Goal: Task Accomplishment & Management: Manage account settings

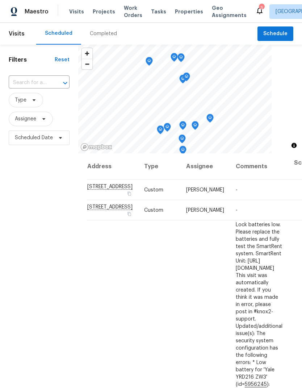
click at [27, 83] on input "text" at bounding box center [29, 82] width 41 height 11
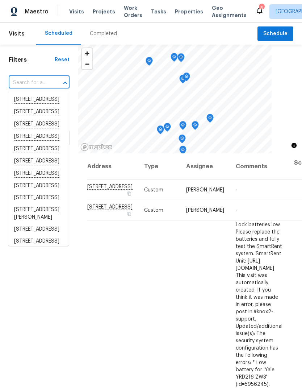
click at [32, 80] on input "text" at bounding box center [29, 82] width 41 height 11
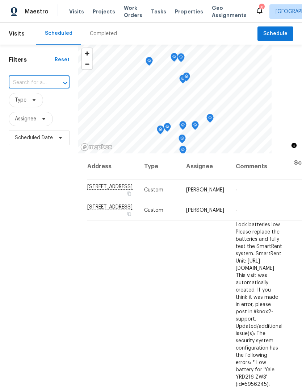
paste input "1442 Calle Goya, Oceanside, CA 92056"
type input "1442 Calle Goya, Oceanside, CA 92056"
click at [25, 104] on li "1442 Calle Goya, Oceanside, CA 92056" at bounding box center [38, 100] width 61 height 12
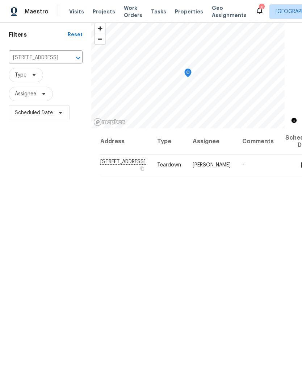
scroll to position [25, 0]
click at [0, 0] on icon at bounding box center [0, 0] width 0 height 0
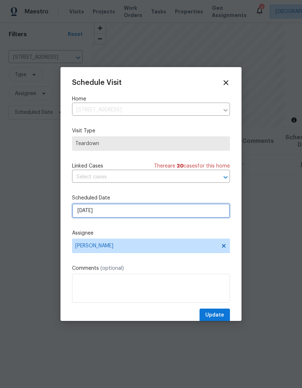
click at [84, 212] on input "[DATE]" at bounding box center [151, 210] width 158 height 14
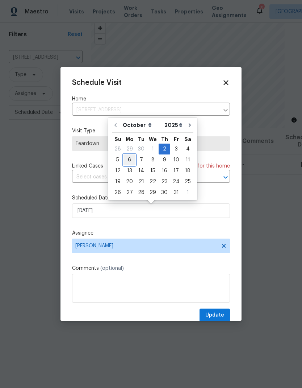
click at [126, 159] on div "6" at bounding box center [130, 160] width 12 height 10
type input "10/6/2025"
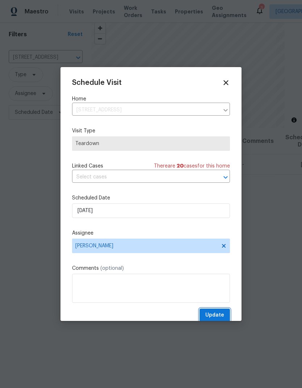
click at [209, 314] on span "Update" at bounding box center [215, 315] width 19 height 9
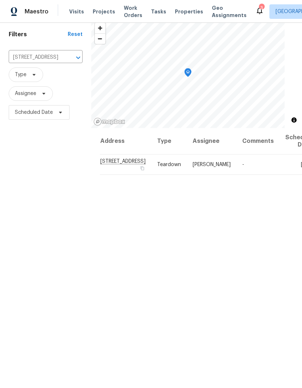
click at [74, 14] on span "Visits" at bounding box center [76, 11] width 15 height 7
click at [65, 61] on icon "Clear" at bounding box center [68, 57] width 7 height 7
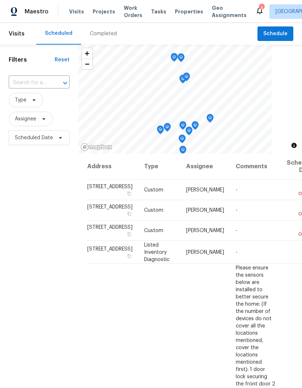
click at [34, 81] on input "text" at bounding box center [29, 82] width 41 height 11
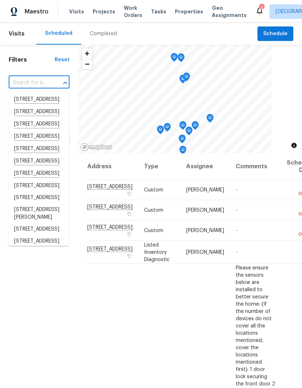
click at [26, 81] on input "text" at bounding box center [29, 82] width 41 height 11
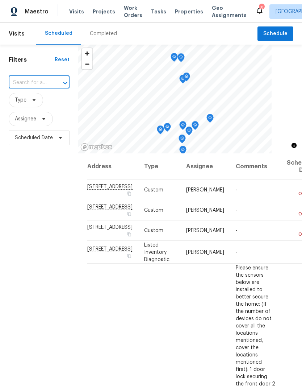
paste input "4402 Chickadee Way, Oceanside, CA 92057"
type input "4402 Chickadee Way, Oceanside, CA 92057"
click at [21, 100] on li "4402 Chickadee Way, Oceanside, CA 92057" at bounding box center [38, 100] width 61 height 12
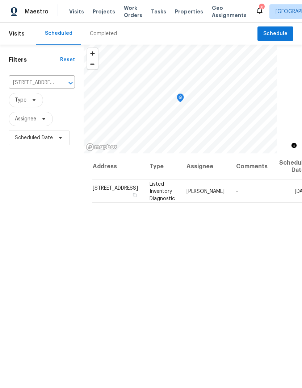
click at [0, 0] on icon at bounding box center [0, 0] width 0 height 0
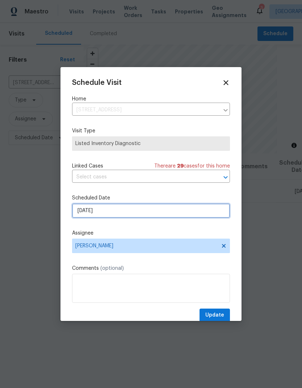
click at [90, 212] on input "[DATE]" at bounding box center [151, 210] width 158 height 14
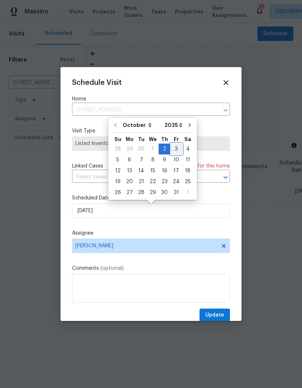
click at [171, 147] on div "3" at bounding box center [176, 149] width 12 height 10
type input "10/3/2025"
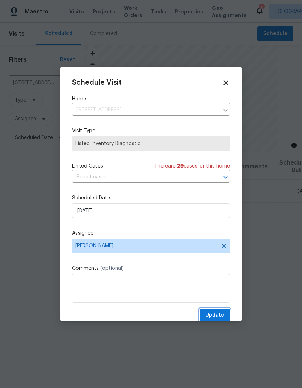
click at [215, 312] on span "Update" at bounding box center [215, 315] width 19 height 9
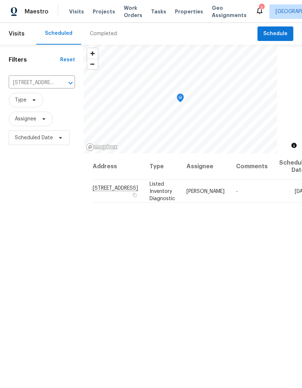
click at [174, 5] on div "Visits Projects Work Orders Tasks Properties Geo Assignments" at bounding box center [162, 11] width 186 height 14
click at [175, 11] on span "Properties" at bounding box center [189, 11] width 28 height 7
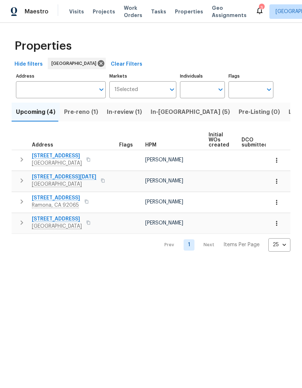
click at [160, 113] on span "In-[GEOGRAPHIC_DATA] (5)" at bounding box center [190, 112] width 79 height 10
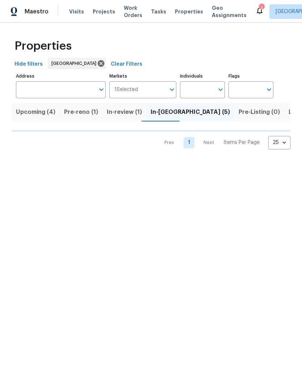
click at [113, 112] on span "In-review (1)" at bounding box center [124, 112] width 35 height 10
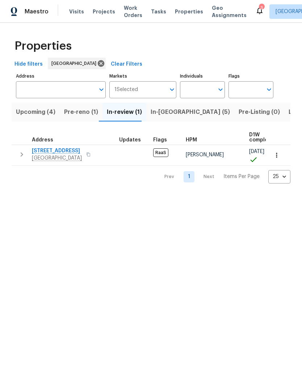
click at [46, 150] on span "1311 La Presa Ave" at bounding box center [57, 150] width 50 height 7
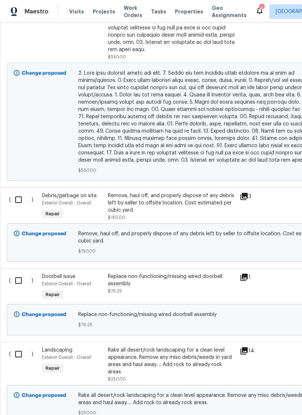
scroll to position [389, 0]
click at [22, 192] on input "checkbox" at bounding box center [21, 199] width 21 height 15
checkbox input "true"
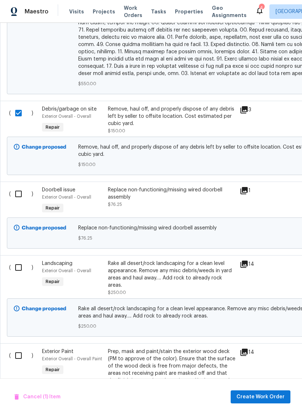
scroll to position [476, 0]
click at [20, 186] on input "checkbox" at bounding box center [21, 193] width 21 height 15
checkbox input "true"
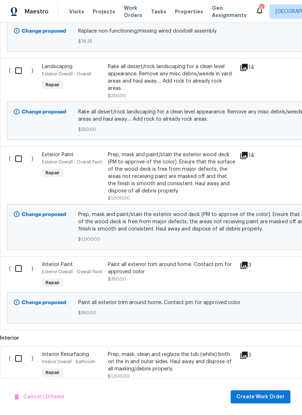
scroll to position [673, 0]
click at [22, 156] on input "checkbox" at bounding box center [21, 158] width 21 height 15
checkbox input "true"
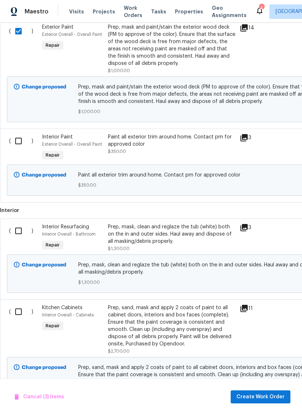
scroll to position [800, 0]
click at [20, 138] on input "checkbox" at bounding box center [21, 140] width 21 height 15
checkbox input "true"
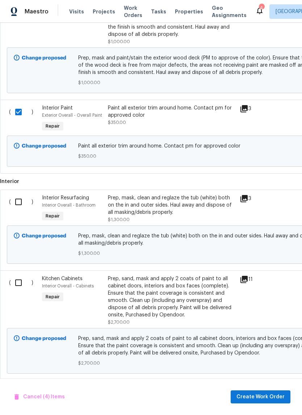
scroll to position [829, 0]
click at [18, 196] on input "checkbox" at bounding box center [21, 201] width 21 height 15
checkbox input "true"
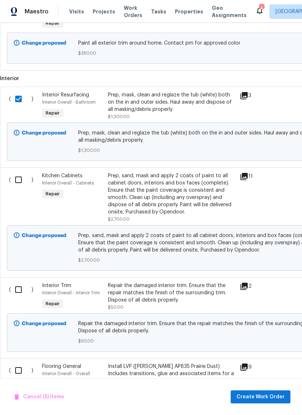
scroll to position [932, 0]
click at [21, 177] on input "checkbox" at bounding box center [21, 179] width 21 height 15
checkbox input "true"
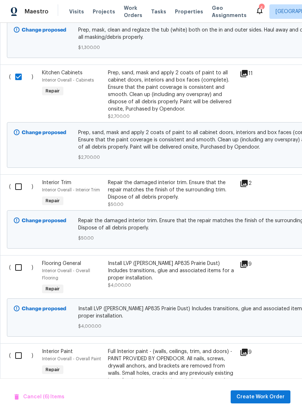
scroll to position [0, 0]
click at [17, 187] on input "checkbox" at bounding box center [21, 186] width 21 height 15
checkbox input "true"
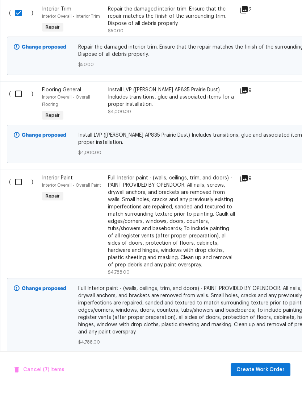
click at [20, 202] on input "checkbox" at bounding box center [21, 209] width 21 height 15
checkbox input "true"
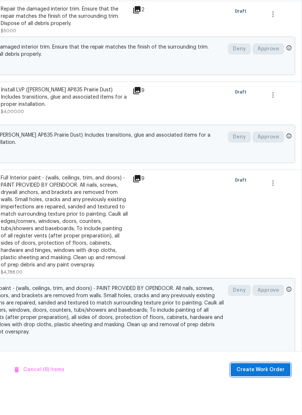
click at [254, 393] on span "Create Work Order" at bounding box center [261, 397] width 48 height 9
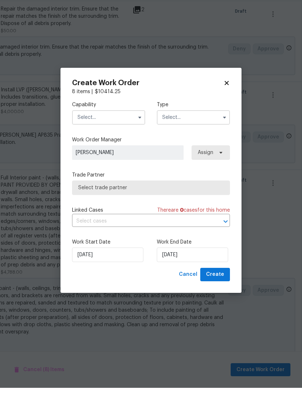
click at [92, 137] on input "text" at bounding box center [108, 144] width 73 height 14
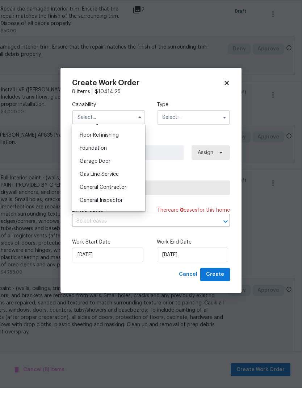
click at [85, 212] on span "General Contractor" at bounding box center [103, 214] width 47 height 5
type input "General Contractor"
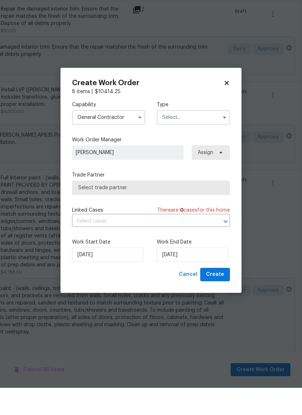
click at [199, 137] on input "text" at bounding box center [193, 144] width 73 height 14
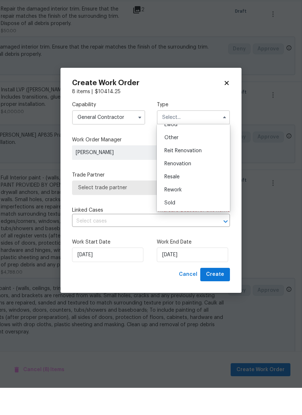
click at [194, 175] on span "Reit Renovation" at bounding box center [183, 177] width 37 height 5
type input "Reit Renovation"
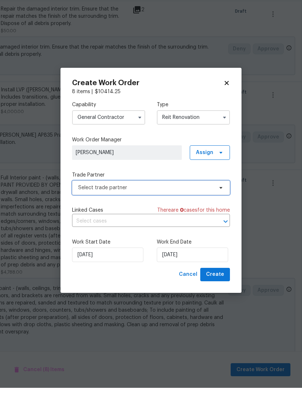
click at [86, 211] on span "Select trade partner" at bounding box center [145, 214] width 135 height 7
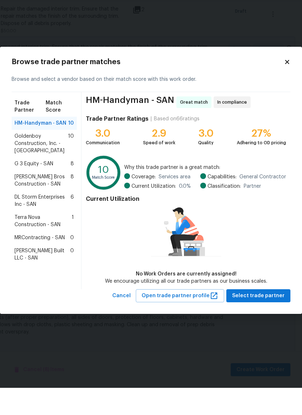
click at [31, 241] on span "Terra Nova Construction - SAN" at bounding box center [42, 248] width 57 height 14
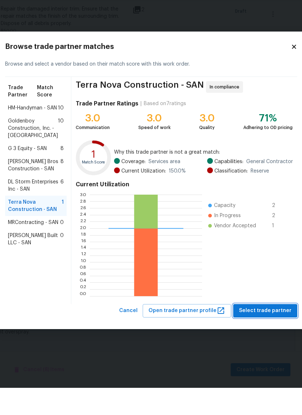
click at [243, 331] on button "Select trade partner" at bounding box center [265, 337] width 64 height 13
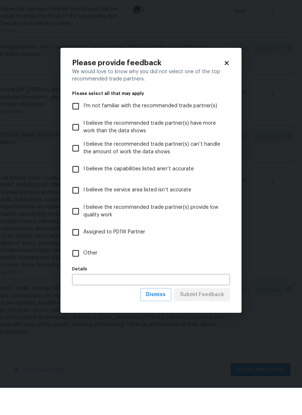
click at [72, 273] on input "Other" at bounding box center [75, 280] width 15 height 15
checkbox input "true"
click at [192, 318] on span "Submit Feedback" at bounding box center [202, 322] width 44 height 9
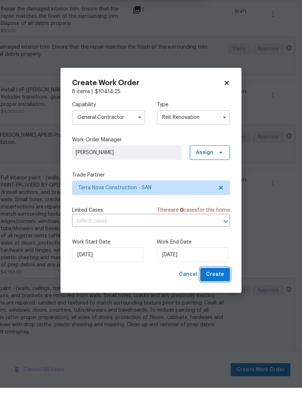
click at [217, 297] on span "Create" at bounding box center [215, 301] width 18 height 9
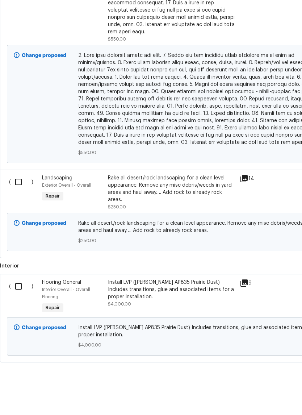
click at [17, 202] on input "checkbox" at bounding box center [21, 209] width 21 height 15
checkbox input "true"
click at [253, 393] on span "Create Work Order" at bounding box center [261, 397] width 48 height 9
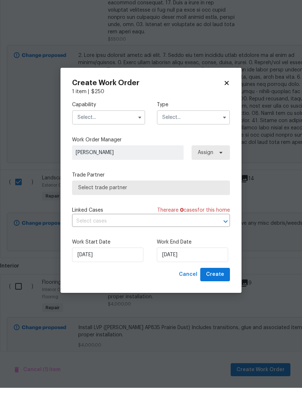
click at [90, 137] on input "text" at bounding box center [108, 144] width 73 height 14
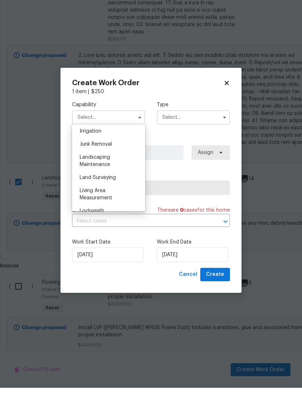
scroll to position [454, 0]
click at [92, 180] on span "Landscaping Maintenance" at bounding box center [95, 186] width 30 height 12
type input "Landscaping Maintenance"
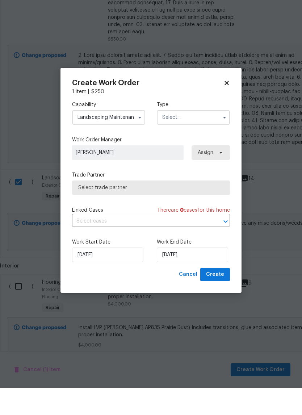
click at [202, 137] on input "text" at bounding box center [193, 144] width 73 height 14
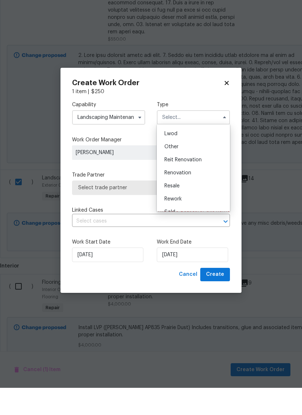
scroll to position [85, 0]
click at [198, 177] on span "Reit Renovation" at bounding box center [183, 179] width 37 height 5
type input "Reit Renovation"
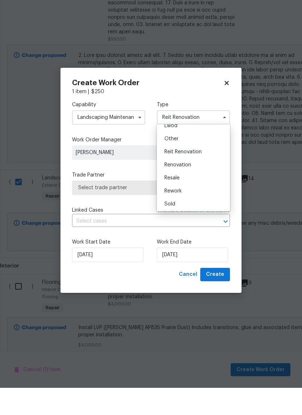
scroll to position [0, 0]
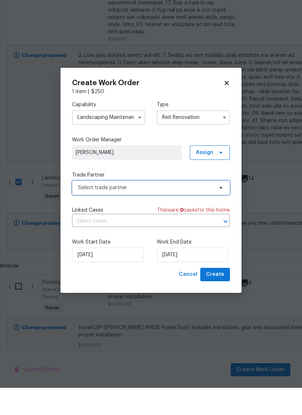
click at [87, 211] on span "Select trade partner" at bounding box center [145, 214] width 135 height 7
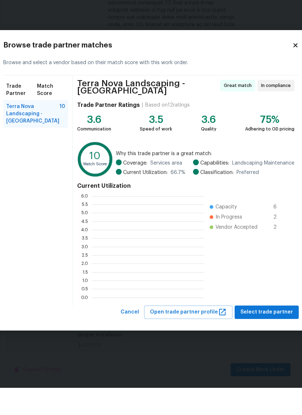
scroll to position [101, 112]
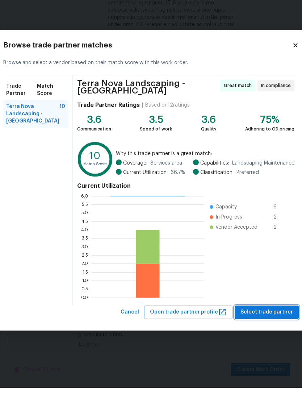
click at [244, 333] on button "Select trade partner" at bounding box center [267, 339] width 64 height 13
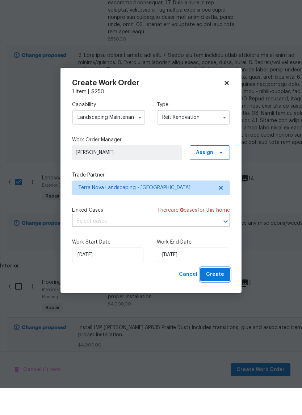
click at [218, 295] on button "Create" at bounding box center [215, 301] width 30 height 13
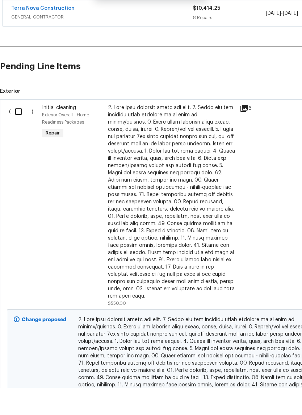
scroll to position [161, 0]
click at [21, 131] on input "checkbox" at bounding box center [21, 138] width 21 height 15
checkbox input "true"
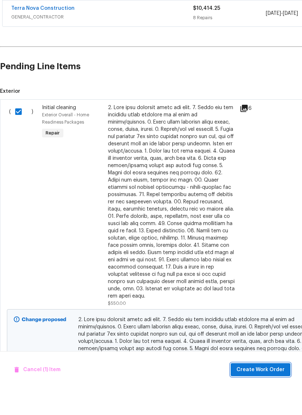
click at [252, 393] on span "Create Work Order" at bounding box center [261, 397] width 48 height 9
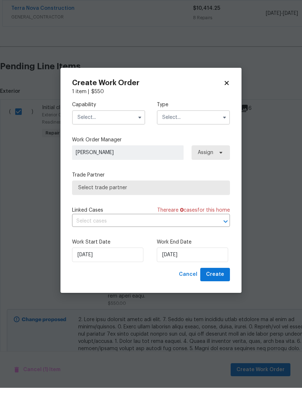
click at [87, 137] on input "text" at bounding box center [108, 144] width 73 height 14
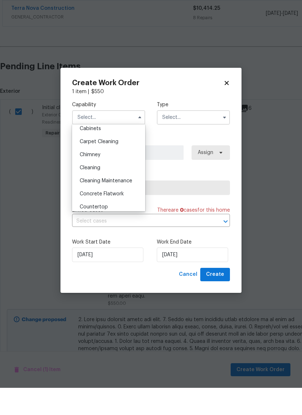
scroll to position [66, 0]
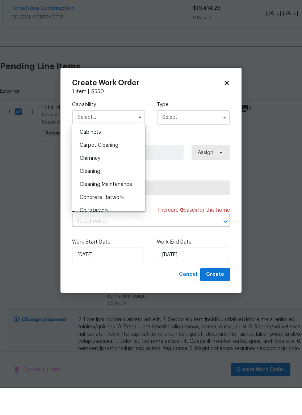
click at [84, 196] on span "Cleaning" at bounding box center [90, 198] width 21 height 5
type input "Cleaning"
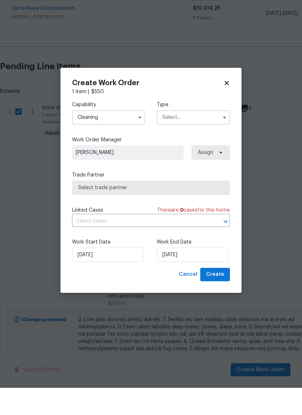
click at [175, 137] on input "text" at bounding box center [193, 144] width 73 height 14
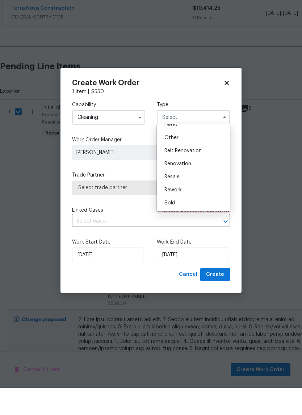
scroll to position [86, 0]
click at [172, 175] on span "Reit Renovation" at bounding box center [183, 177] width 37 height 5
type input "Reit Renovation"
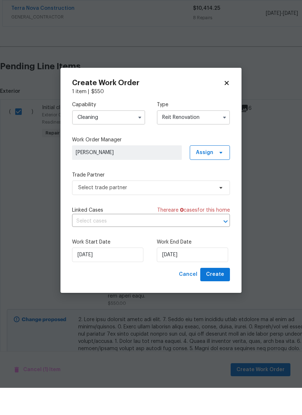
scroll to position [0, 0]
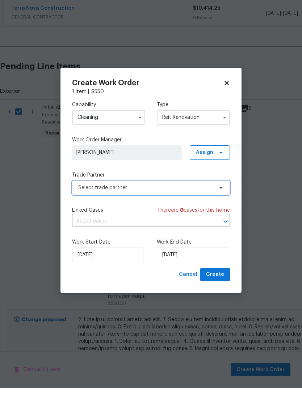
click at [85, 208] on span "Select trade partner" at bounding box center [151, 215] width 158 height 14
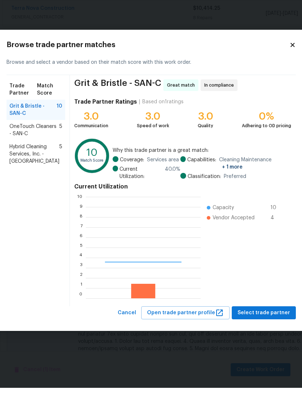
scroll to position [101, 115]
click at [21, 170] on span "Hybrid Cleaning Services, Inc. - [GEOGRAPHIC_DATA]" at bounding box center [34, 181] width 50 height 22
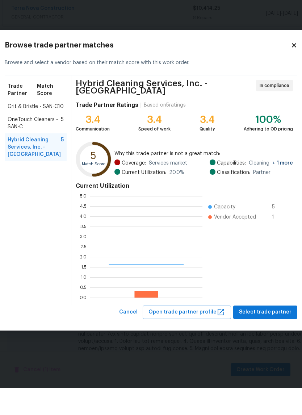
scroll to position [101, 112]
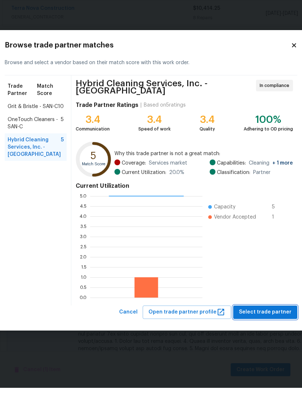
click at [254, 335] on span "Select trade partner" at bounding box center [265, 339] width 53 height 9
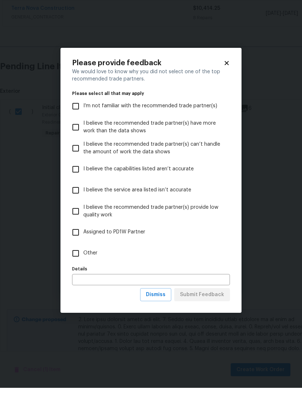
click at [75, 273] on input "Other" at bounding box center [75, 280] width 15 height 15
checkbox input "true"
click at [191, 318] on span "Submit Feedback" at bounding box center [202, 322] width 44 height 9
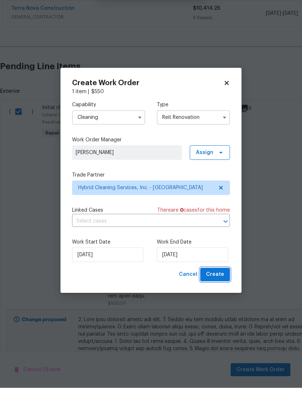
click at [218, 295] on button "Create" at bounding box center [215, 301] width 30 height 13
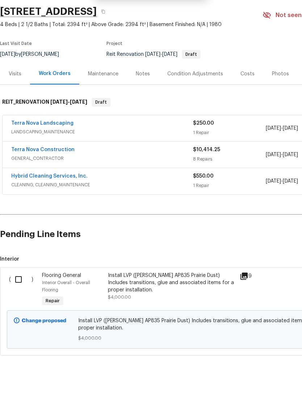
scroll to position [19, 0]
click at [3, 295] on div "( ) Flooring General Interior Overall - Overall Flooring Repair Install LVP ([P…" at bounding box center [205, 339] width 410 height 88
click at [17, 299] on input "checkbox" at bounding box center [21, 306] width 21 height 15
checkbox input "true"
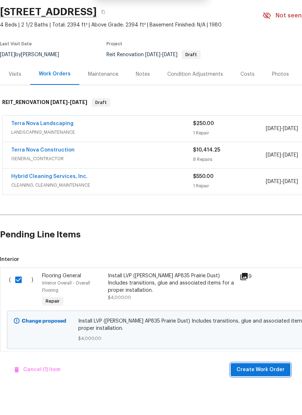
click at [249, 393] on span "Create Work Order" at bounding box center [261, 397] width 48 height 9
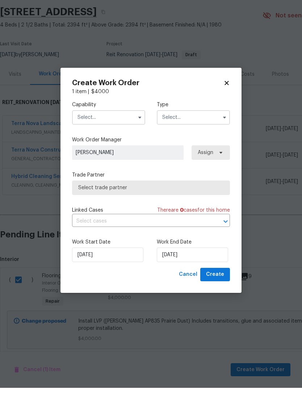
click at [96, 137] on input "text" at bounding box center [108, 144] width 73 height 14
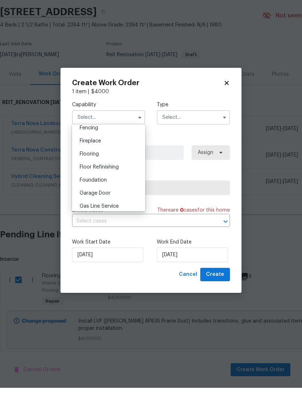
scroll to position [276, 0]
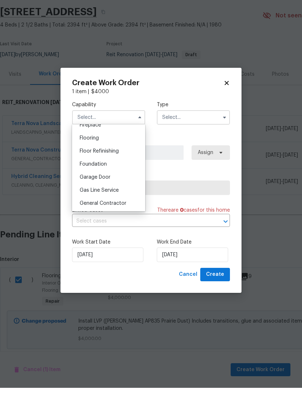
click at [84, 163] on span "Flooring" at bounding box center [89, 165] width 19 height 5
type input "Flooring"
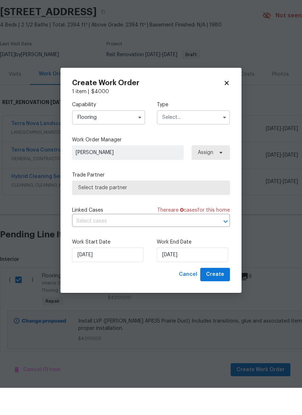
click at [174, 137] on input "text" at bounding box center [193, 144] width 73 height 14
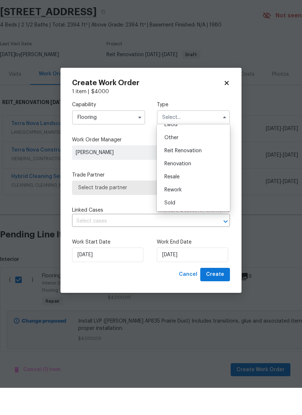
scroll to position [86, 0]
click at [171, 175] on span "Reit Renovation" at bounding box center [183, 177] width 37 height 5
type input "Reit Renovation"
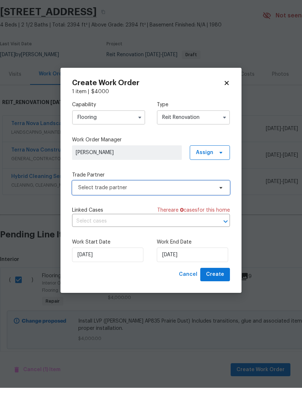
click at [87, 211] on span "Select trade partner" at bounding box center [145, 214] width 135 height 7
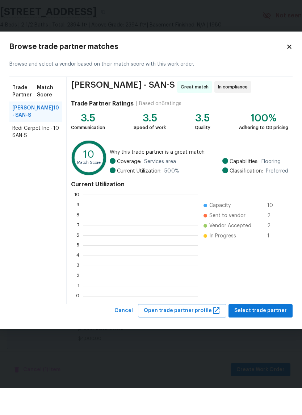
scroll to position [101, 115]
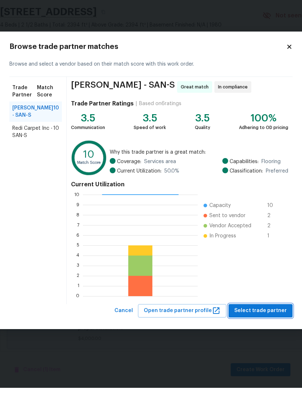
click at [253, 333] on span "Select trade partner" at bounding box center [261, 337] width 53 height 9
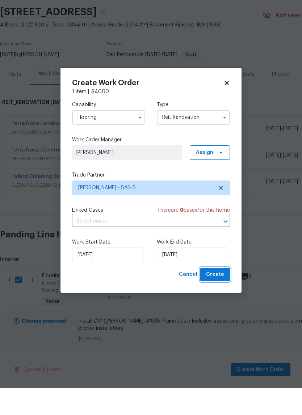
click at [218, 297] on span "Create" at bounding box center [215, 301] width 18 height 9
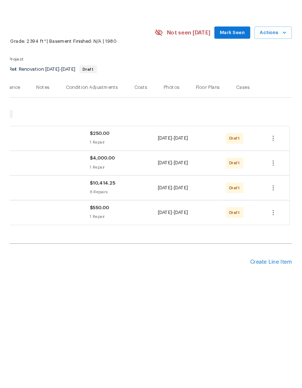
scroll to position [0, 107]
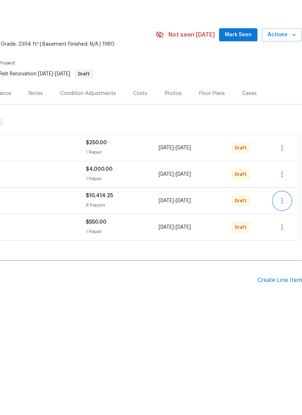
click at [286, 224] on icon "button" at bounding box center [282, 228] width 9 height 9
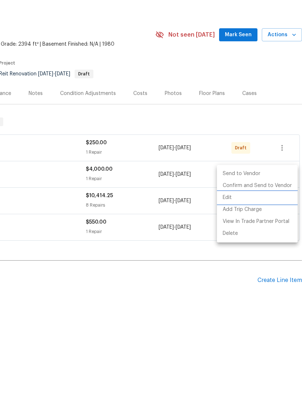
click at [236, 219] on li "Edit" at bounding box center [257, 225] width 81 height 12
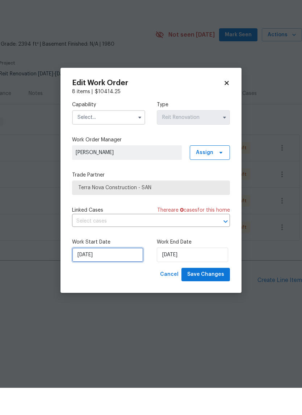
click at [89, 275] on input "[DATE]" at bounding box center [107, 282] width 71 height 14
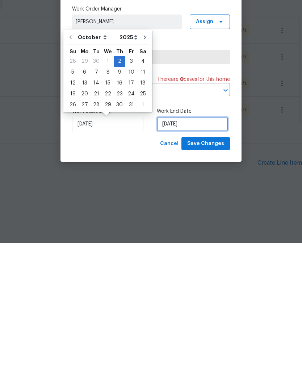
click at [194, 261] on input "[DATE]" at bounding box center [192, 268] width 71 height 14
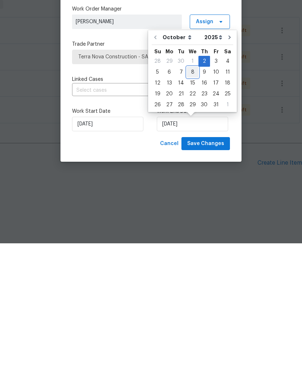
click at [193, 212] on div "8" at bounding box center [193, 217] width 12 height 10
type input "[DATE]"
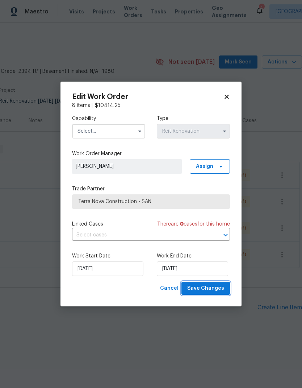
click at [213, 289] on span "Save Changes" at bounding box center [205, 288] width 37 height 9
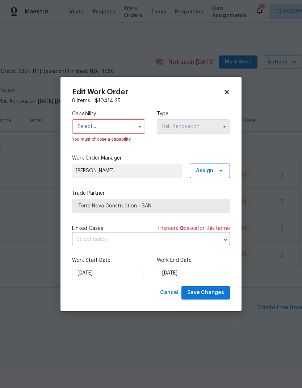
click at [90, 117] on div "Capability You must choose a capability." at bounding box center [108, 126] width 73 height 33
click at [90, 117] on label "Capability" at bounding box center [108, 113] width 73 height 7
click at [89, 128] on input "text" at bounding box center [108, 126] width 73 height 14
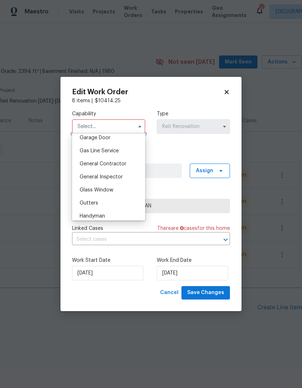
scroll to position [326, 0]
click at [94, 162] on span "General Contractor" at bounding box center [103, 162] width 47 height 5
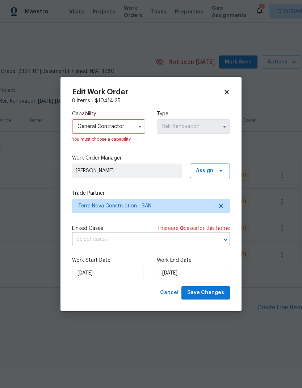
type input "General Contractor"
click at [213, 294] on span "Save Changes" at bounding box center [205, 292] width 37 height 9
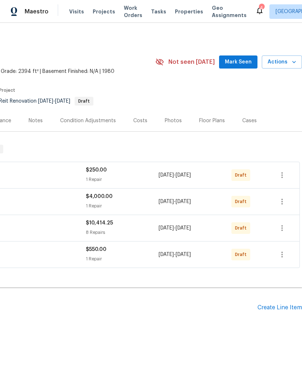
scroll to position [0, 107]
click at [283, 202] on icon "button" at bounding box center [282, 201] width 9 height 9
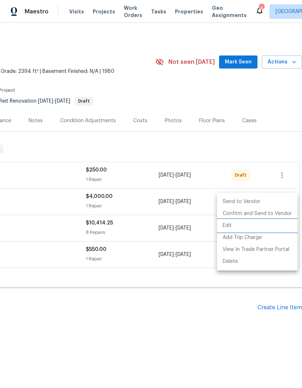
click at [232, 226] on li "Edit" at bounding box center [257, 226] width 81 height 12
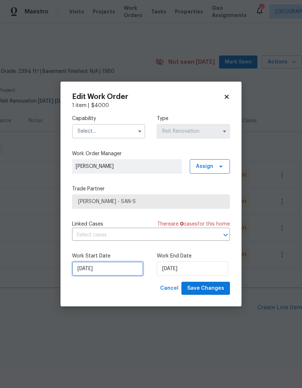
click at [98, 263] on input "[DATE]" at bounding box center [107, 268] width 71 height 14
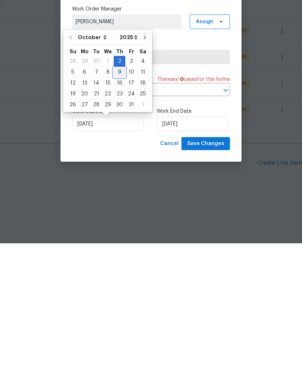
click at [115, 212] on div "9" at bounding box center [120, 217] width 12 height 10
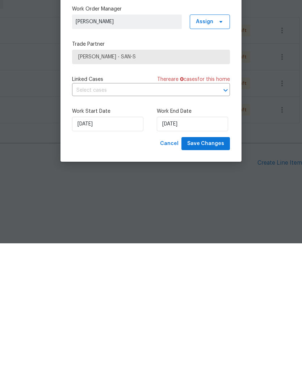
type input "[DATE]"
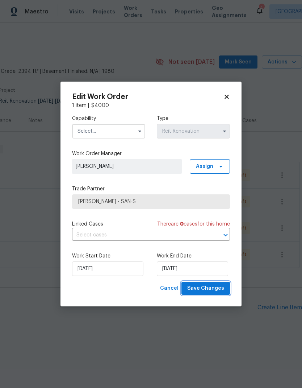
click at [215, 288] on span "Save Changes" at bounding box center [205, 288] width 37 height 9
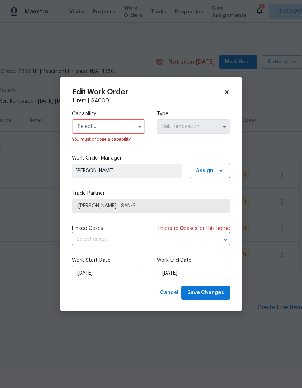
click at [87, 123] on input "text" at bounding box center [108, 126] width 73 height 14
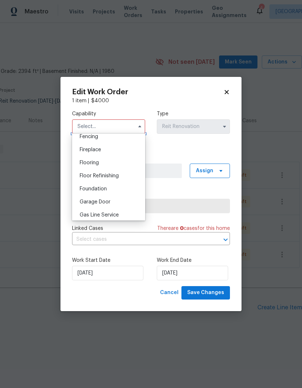
scroll to position [261, 0]
click at [86, 159] on span "Flooring" at bounding box center [89, 161] width 19 height 5
type input "Flooring"
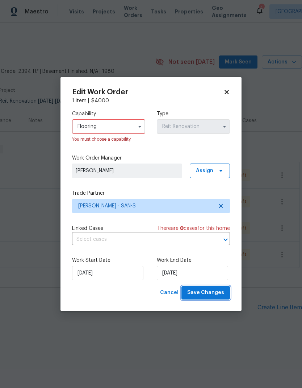
click at [216, 294] on span "Save Changes" at bounding box center [205, 292] width 37 height 9
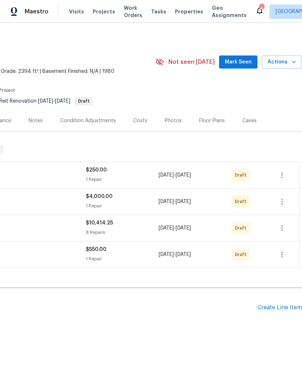
scroll to position [0, 107]
click at [282, 257] on icon "button" at bounding box center [282, 255] width 1 height 6
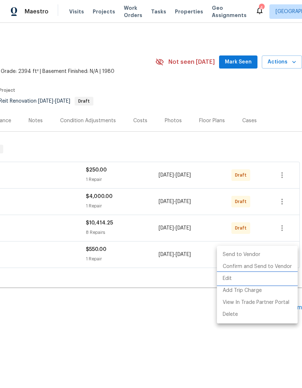
click at [235, 278] on li "Edit" at bounding box center [257, 279] width 81 height 12
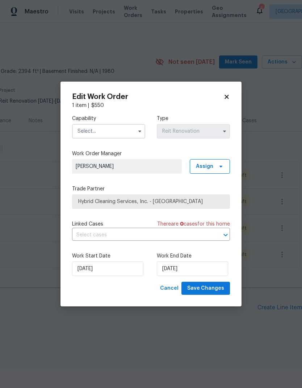
click at [91, 258] on label "Work Start Date" at bounding box center [108, 255] width 73 height 7
click at [87, 267] on input "[DATE]" at bounding box center [107, 268] width 71 height 14
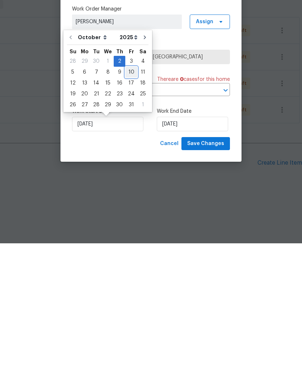
click at [129, 212] on div "10" at bounding box center [131, 217] width 12 height 10
type input "[DATE]"
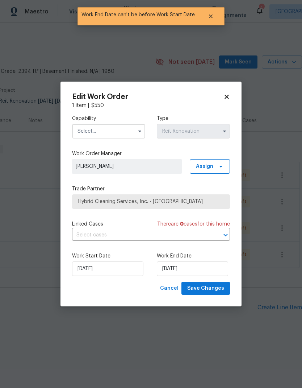
click at [89, 136] on input "text" at bounding box center [108, 131] width 73 height 14
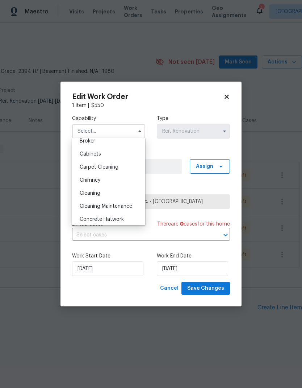
scroll to position [59, 0]
click at [86, 187] on div "Cleaning" at bounding box center [109, 191] width 70 height 13
type input "Cleaning"
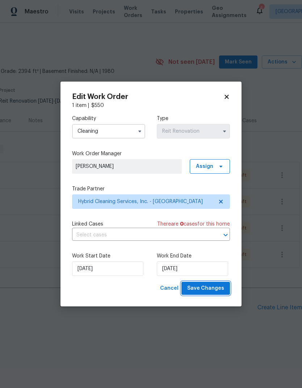
click at [213, 289] on span "Save Changes" at bounding box center [205, 288] width 37 height 9
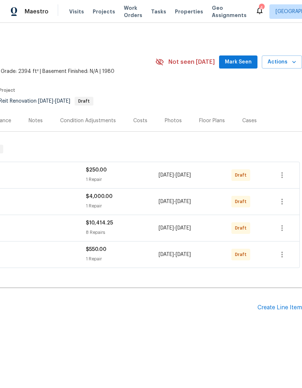
scroll to position [0, 107]
click at [283, 225] on icon "button" at bounding box center [282, 228] width 1 height 6
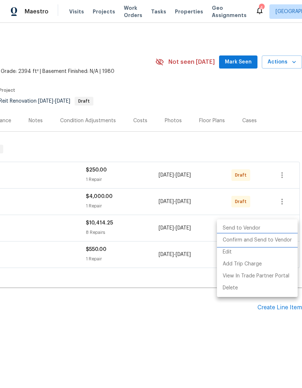
click at [276, 238] on li "Confirm and Send to Vendor" at bounding box center [257, 240] width 81 height 12
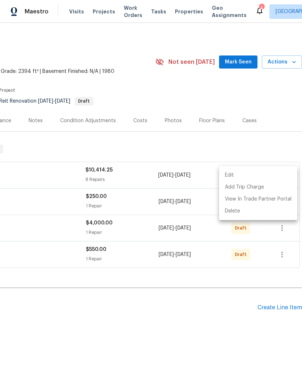
click at [217, 318] on div at bounding box center [151, 194] width 302 height 388
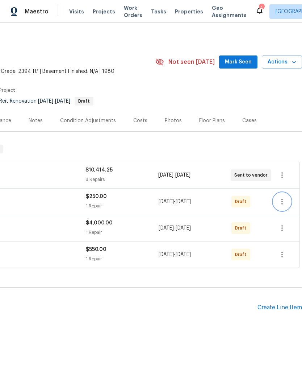
click at [284, 204] on icon "button" at bounding box center [282, 201] width 9 height 9
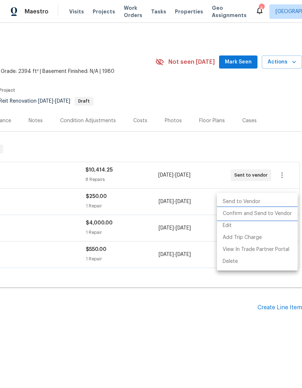
click at [265, 216] on li "Confirm and Send to Vendor" at bounding box center [257, 214] width 81 height 12
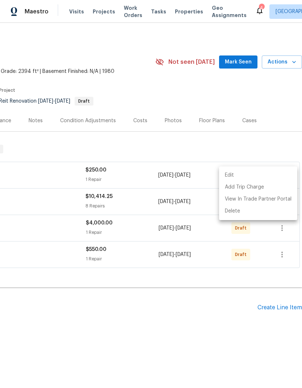
click at [286, 229] on div at bounding box center [151, 194] width 302 height 388
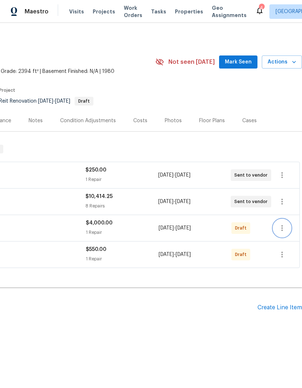
click at [284, 229] on icon "button" at bounding box center [282, 228] width 9 height 9
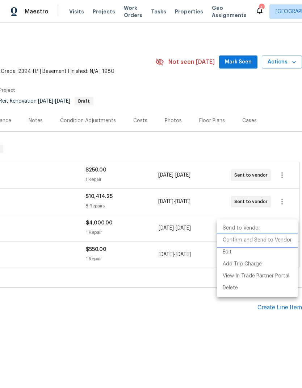
click at [270, 237] on li "Confirm and Send to Vendor" at bounding box center [257, 240] width 81 height 12
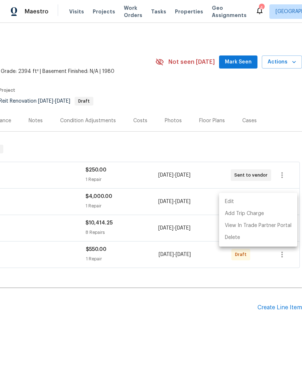
click at [278, 254] on div at bounding box center [151, 194] width 302 height 388
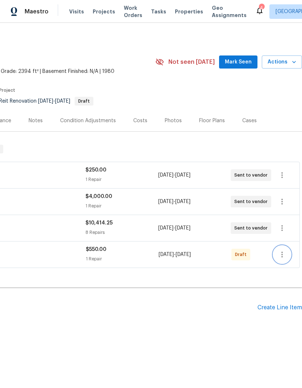
click at [287, 252] on button "button" at bounding box center [282, 254] width 17 height 17
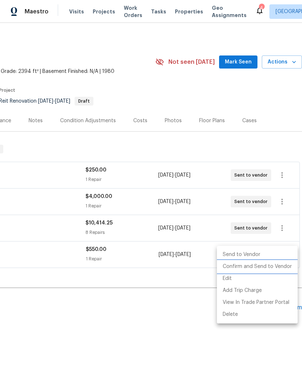
click at [269, 265] on li "Confirm and Send to Vendor" at bounding box center [257, 267] width 81 height 12
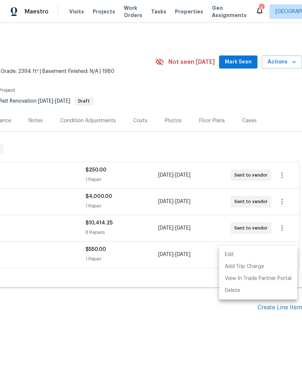
click at [118, 343] on div at bounding box center [151, 194] width 302 height 388
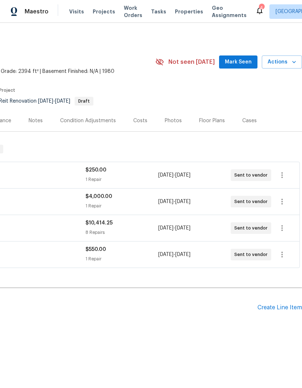
click at [175, 10] on span "Properties" at bounding box center [189, 11] width 28 height 7
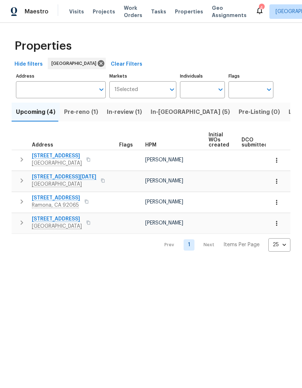
click at [72, 111] on span "Pre-reno (1)" at bounding box center [81, 112] width 34 height 10
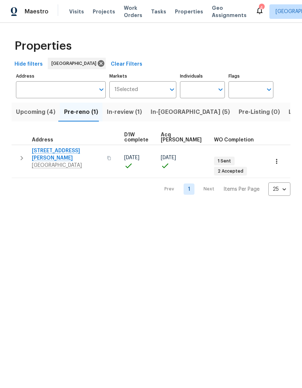
scroll to position [4, 118]
